Goal: Task Accomplishment & Management: Complete application form

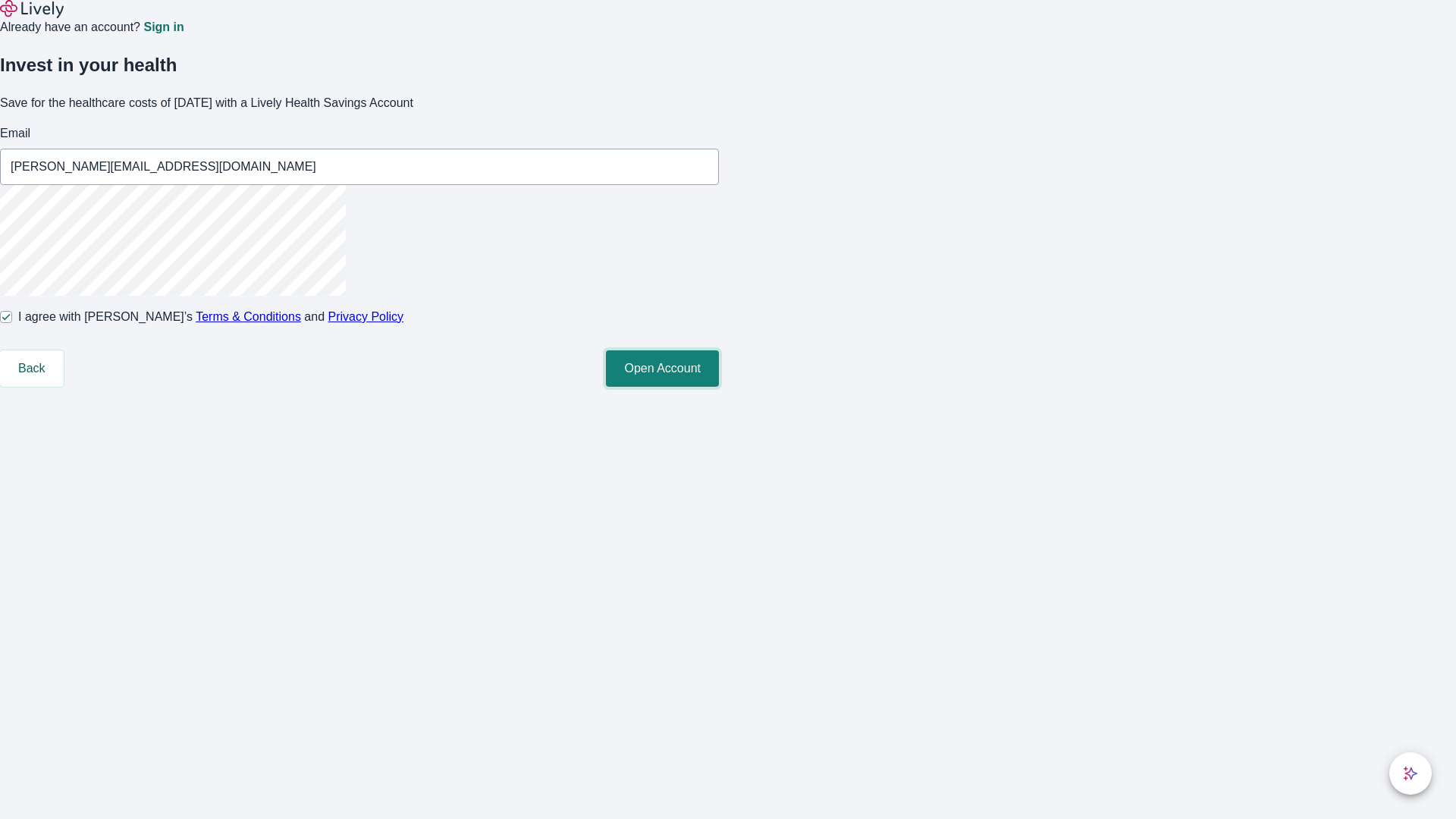
click at [719, 387] on button "Open Account" at bounding box center [662, 368] width 113 height 37
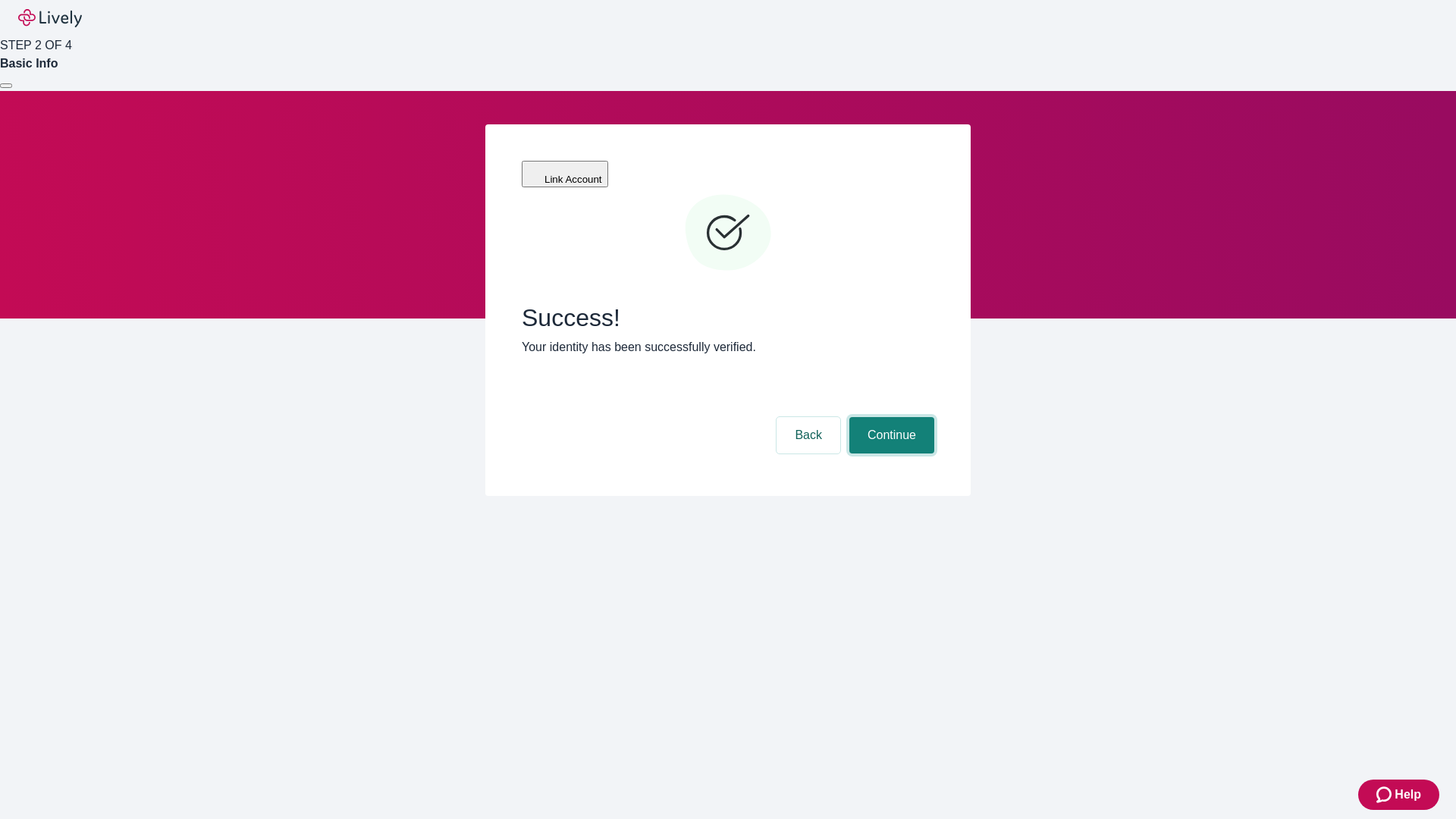
click at [889, 416] on button "Continue" at bounding box center [891, 435] width 85 height 37
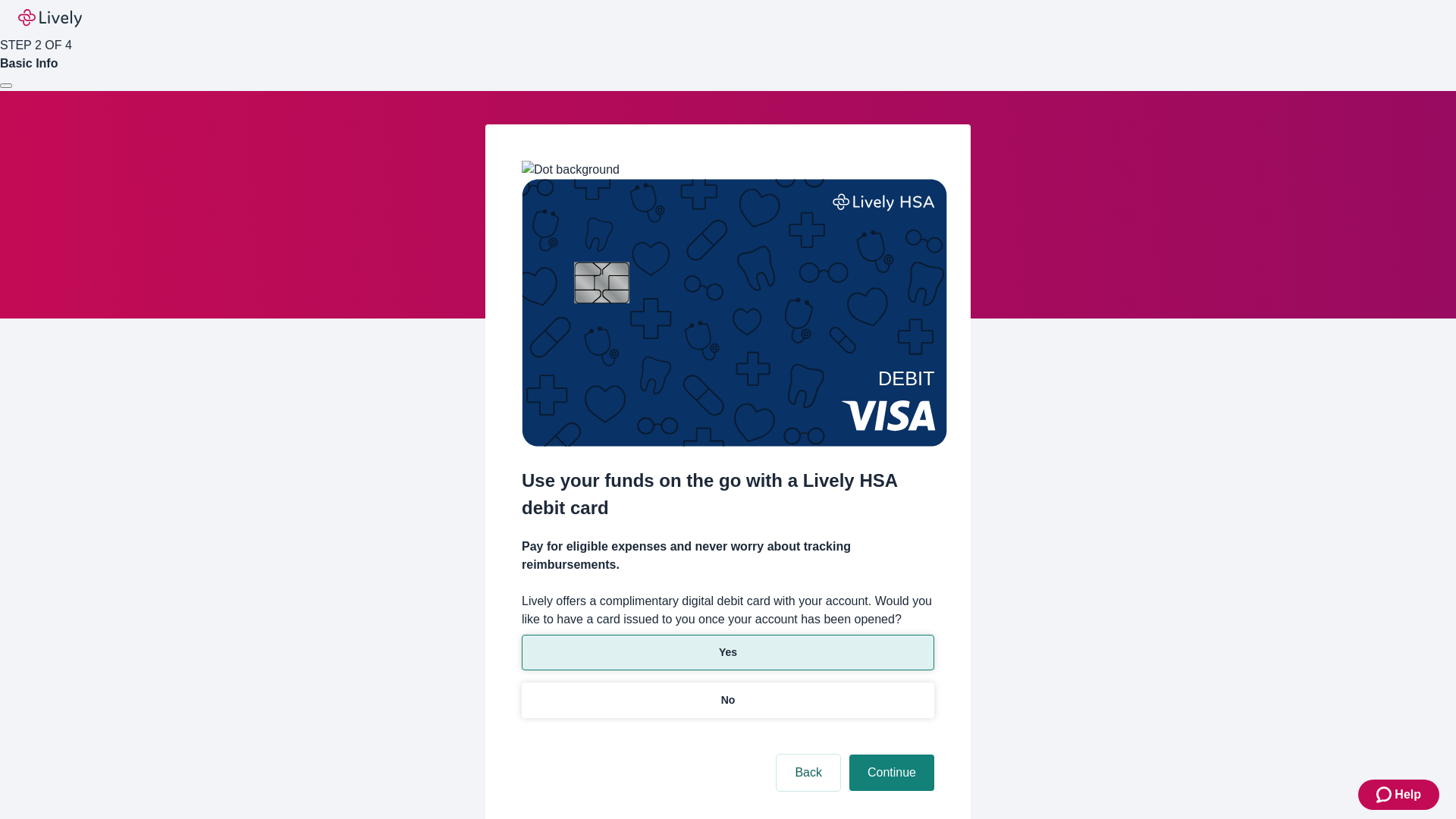
click at [728, 644] on p "Yes" at bounding box center [728, 652] width 18 height 16
click at [889, 754] on button "Continue" at bounding box center [891, 773] width 85 height 37
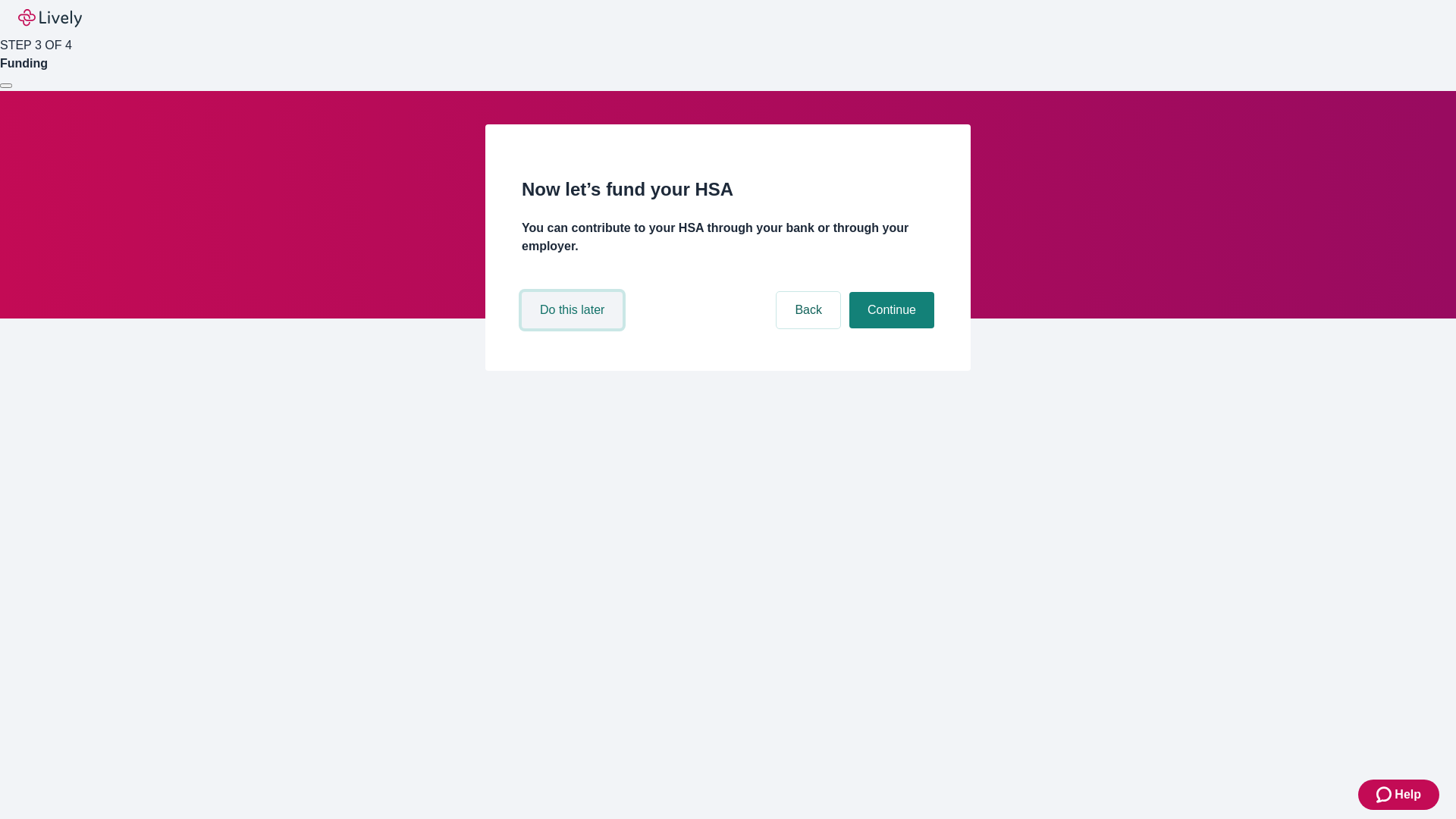
click at [574, 328] on button "Do this later" at bounding box center [571, 310] width 100 height 37
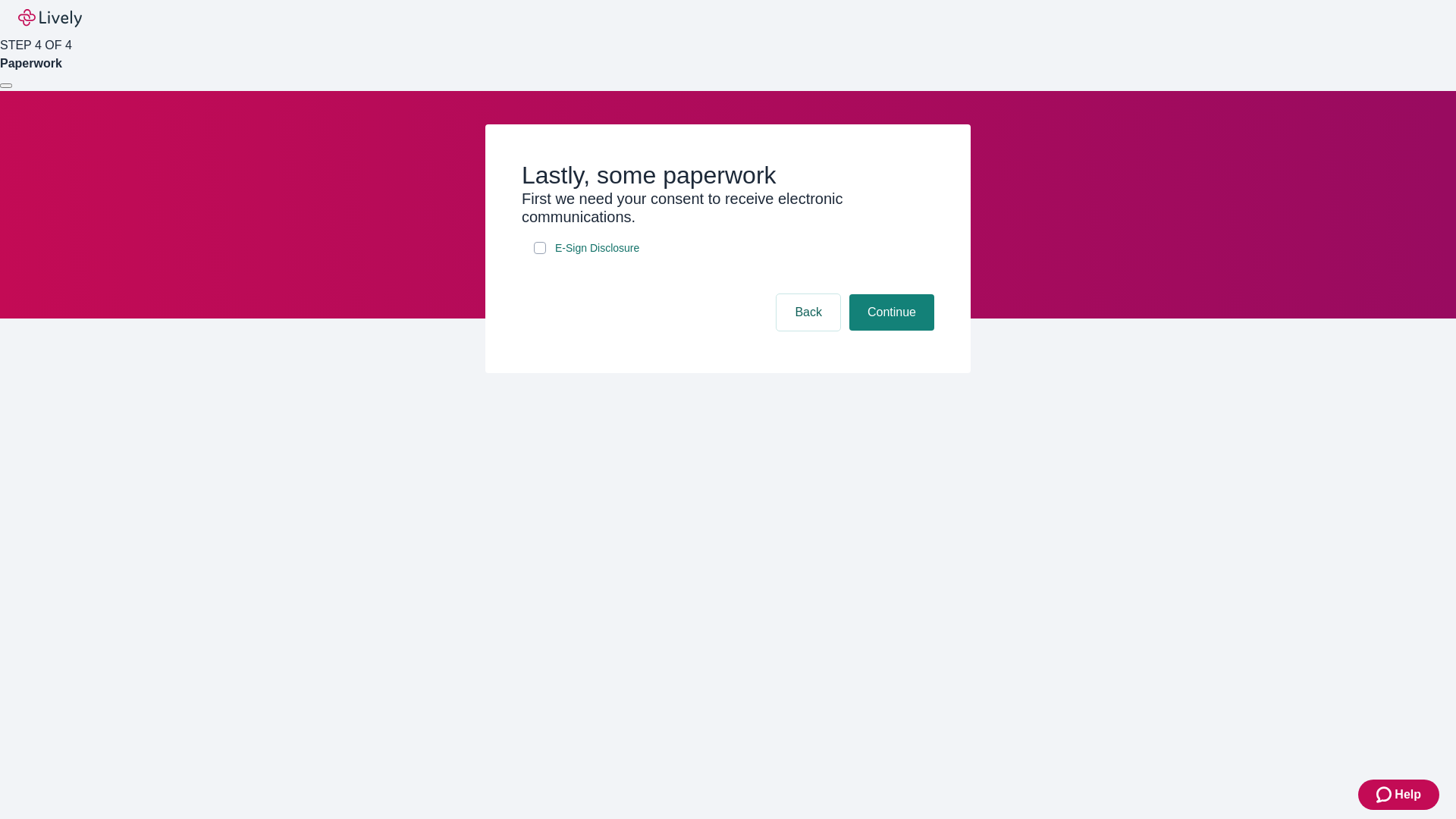
click at [540, 254] on input "E-Sign Disclosure" at bounding box center [540, 248] width 12 height 12
checkbox input "true"
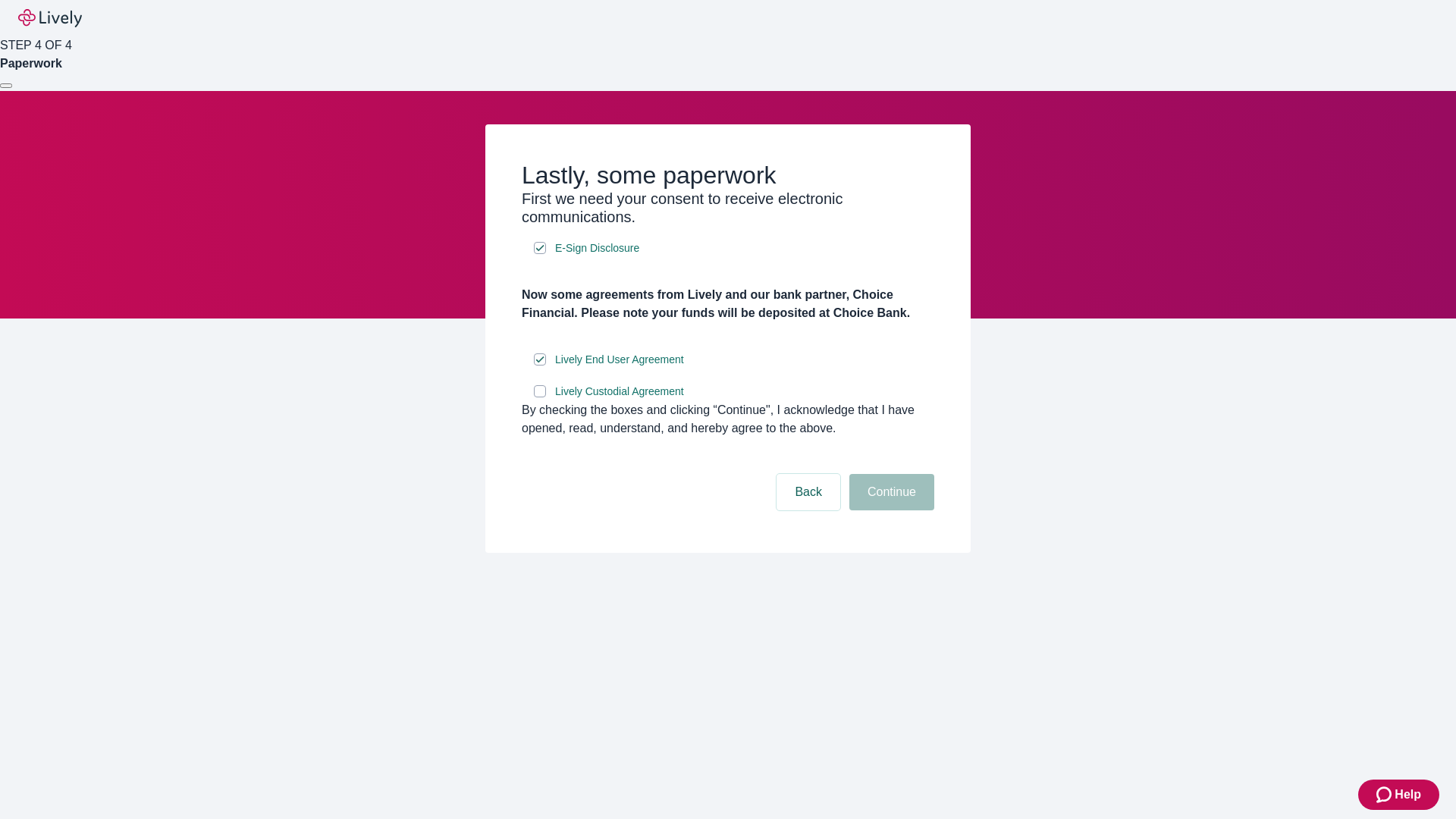
click at [540, 397] on input "Lively Custodial Agreement" at bounding box center [540, 391] width 12 height 12
checkbox input "true"
click at [889, 510] on button "Continue" at bounding box center [891, 492] width 85 height 37
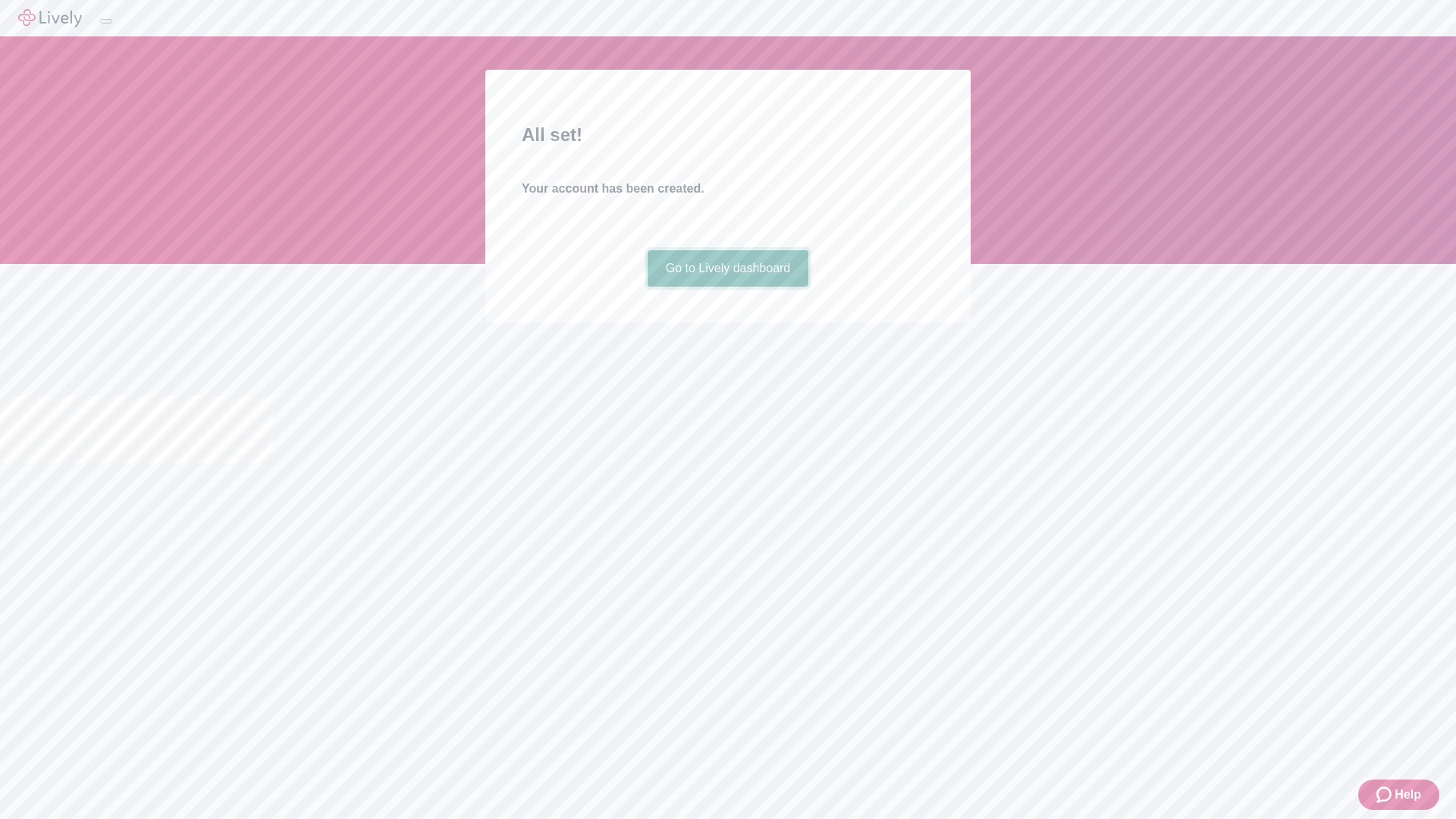
click at [728, 286] on link "Go to Lively dashboard" at bounding box center [728, 268] width 162 height 37
